Goal: Task Accomplishment & Management: Manage account settings

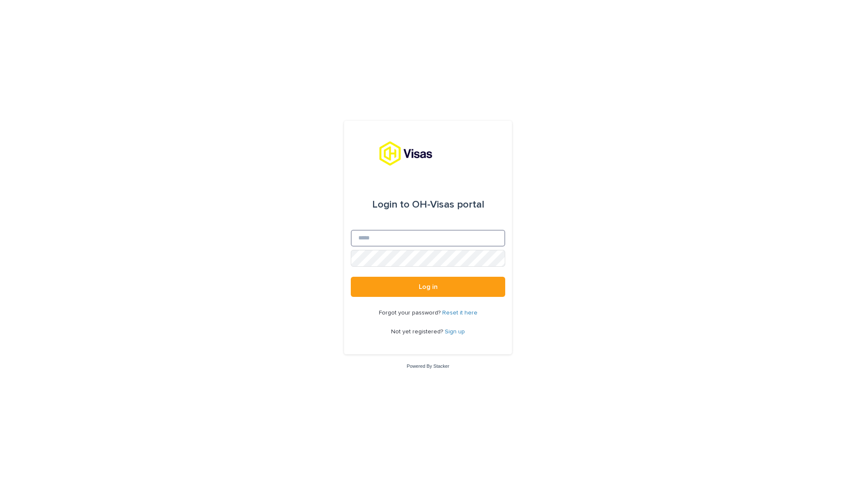
type input "**********"
click at [428, 287] on button "Log in" at bounding box center [428, 287] width 154 height 20
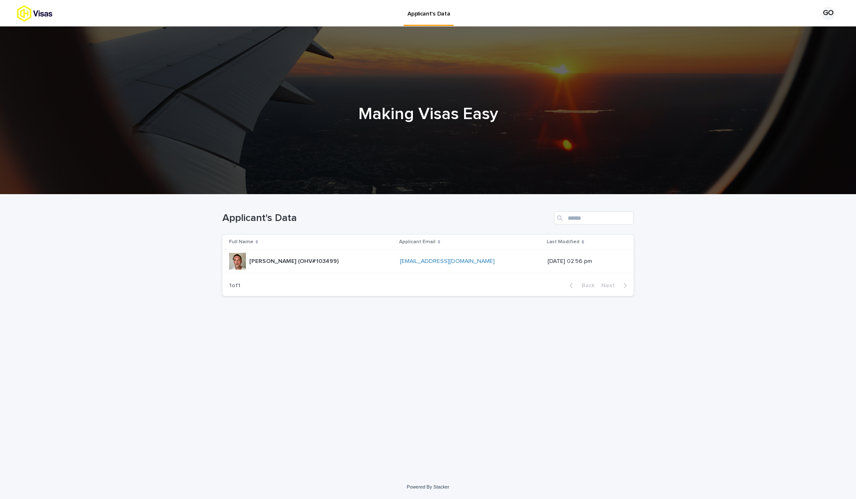
click at [365, 240] on div "Full Name" at bounding box center [311, 242] width 165 height 9
click at [352, 266] on div "Glenn Ryan Oxenbury (OHV#103499) Glenn Ryan Oxenbury (OHV#103499)" at bounding box center [311, 261] width 164 height 17
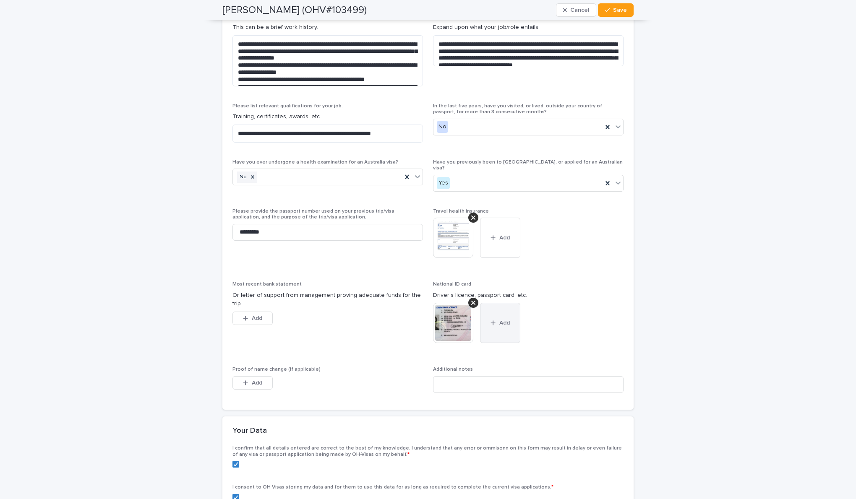
scroll to position [2029, 0]
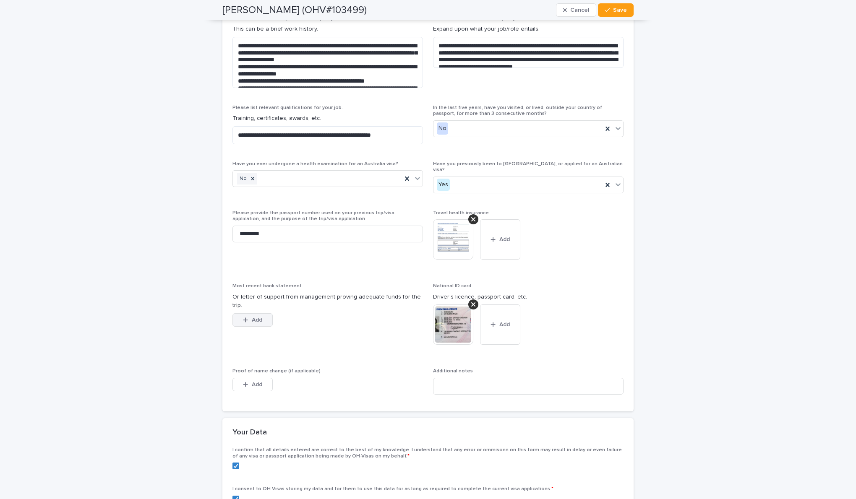
click at [244, 317] on icon "button" at bounding box center [245, 320] width 5 height 6
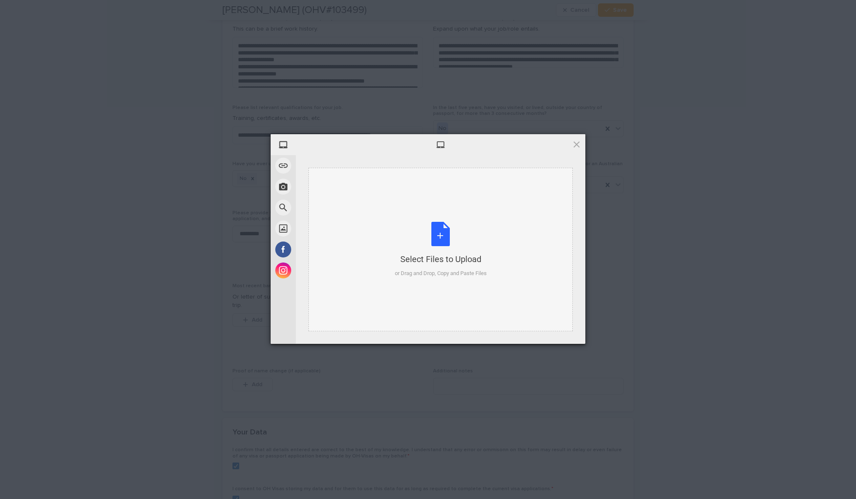
click at [438, 237] on div "Select Files to Upload or Drag and Drop, Copy and Paste Files" at bounding box center [441, 250] width 92 height 56
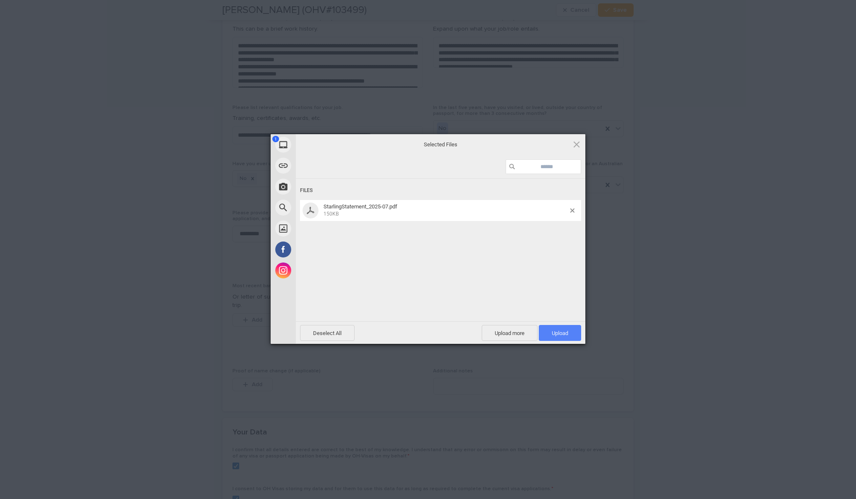
click at [560, 335] on span "Upload 1" at bounding box center [560, 333] width 16 height 6
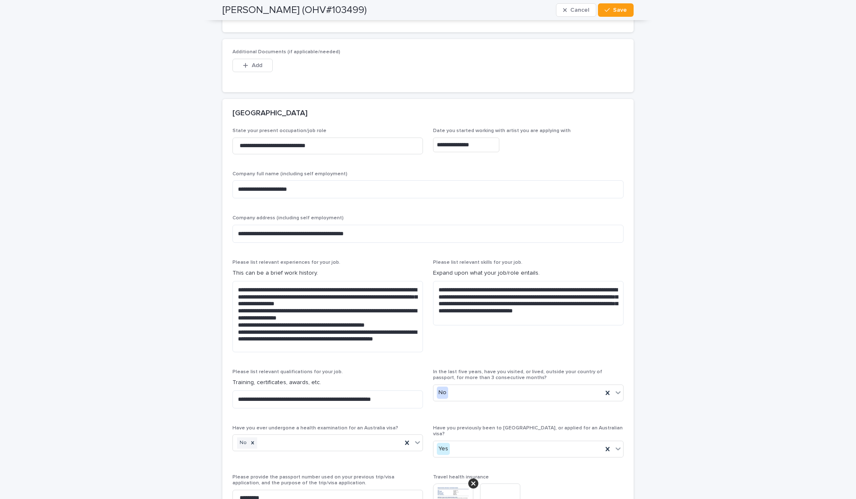
scroll to position [1780, 0]
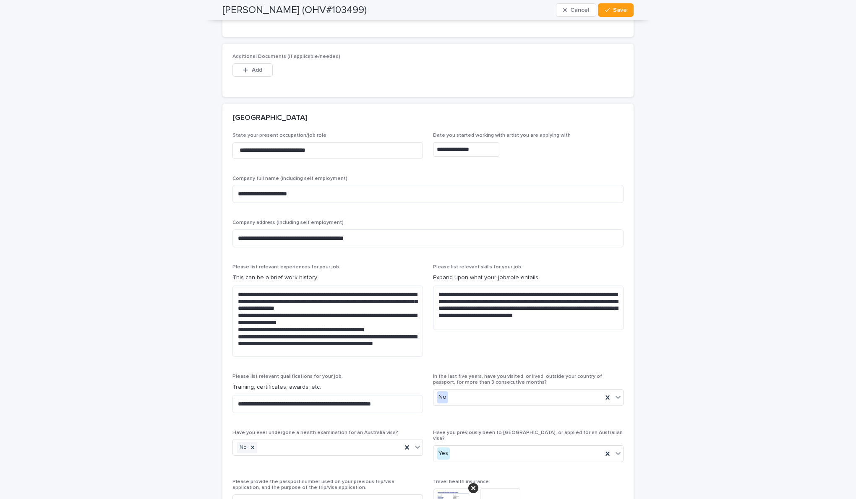
click at [615, 17] on div "Glenn Ryan Oxenbury (OHV#103499) Cancel Save" at bounding box center [427, 10] width 411 height 20
click at [615, 13] on span "Save" at bounding box center [620, 10] width 14 height 6
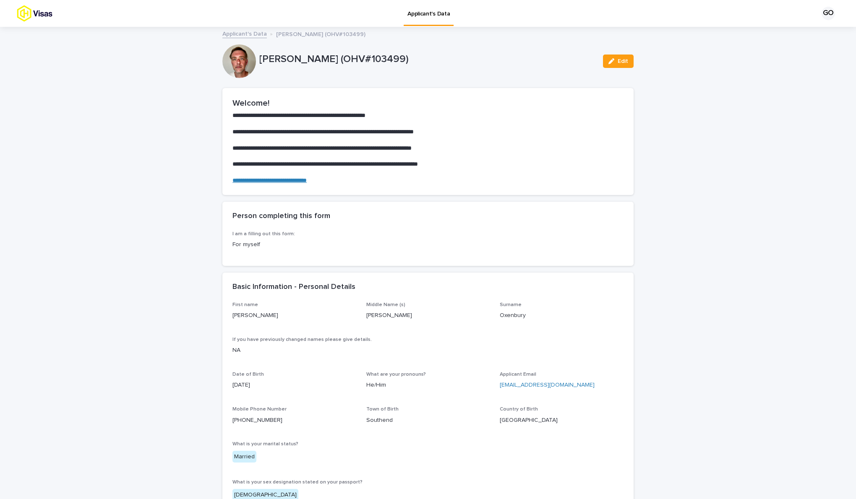
scroll to position [0, 0]
click at [246, 32] on link "Applicant's Data" at bounding box center [244, 34] width 44 height 10
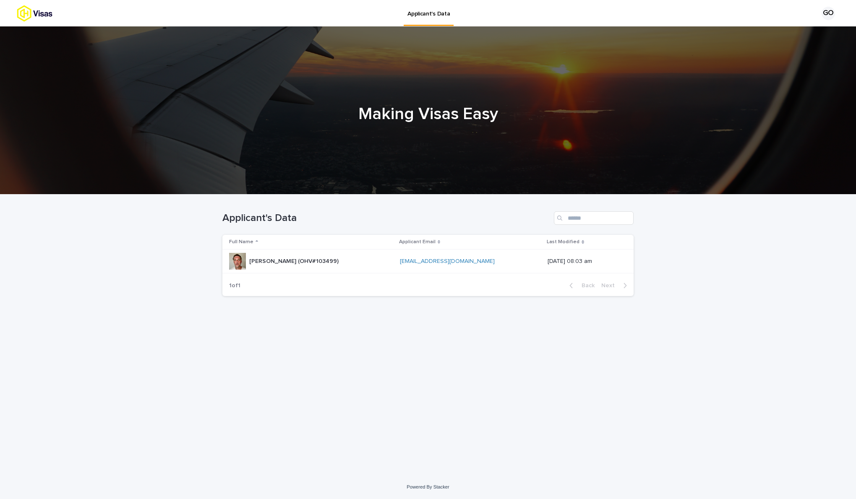
click at [821, 13] on div "GO" at bounding box center [825, 13] width 27 height 13
